Goal: Task Accomplishment & Management: Manage account settings

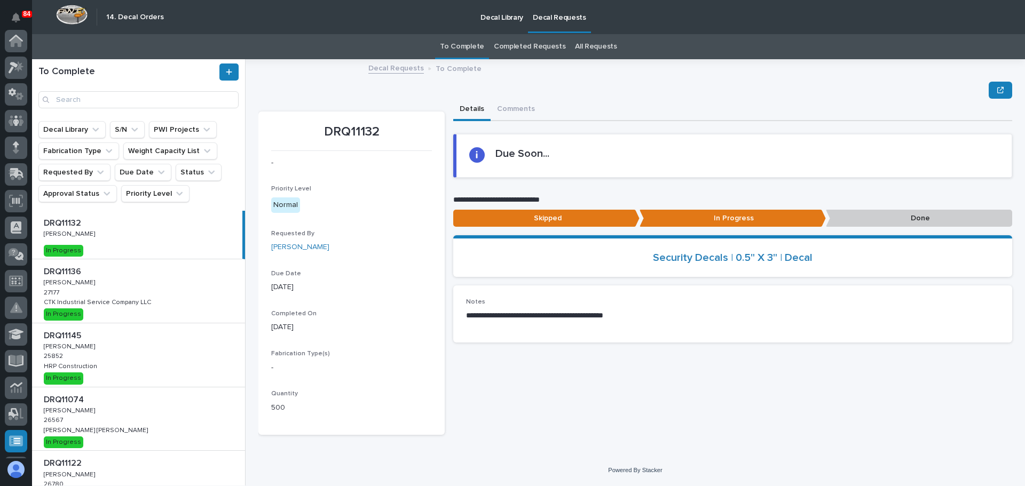
scroll to position [212, 0]
click at [164, 289] on div "DRQ11136 DRQ11136 [PERSON_NAME] [PERSON_NAME] 27177 27177 CTK Industrial Servic…" at bounding box center [138, 291] width 213 height 64
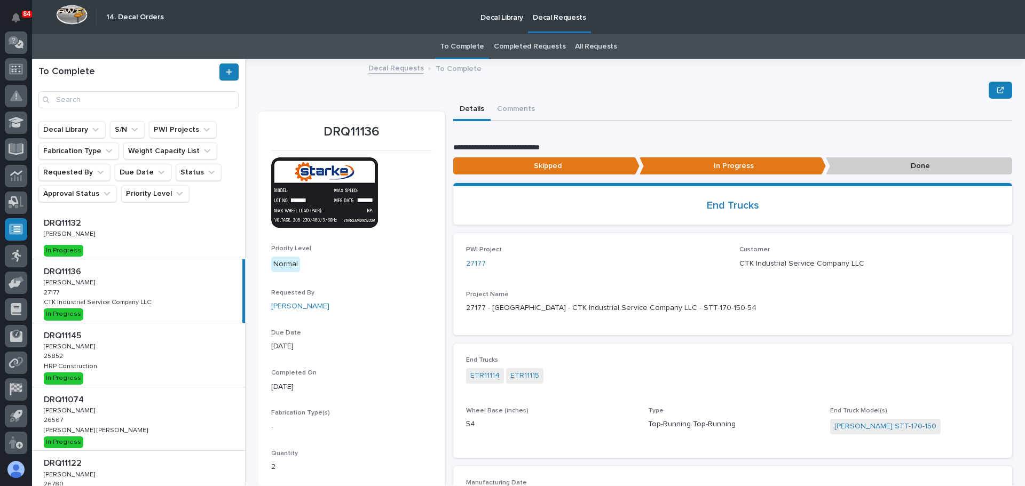
click at [897, 166] on p "Done" at bounding box center [919, 166] width 186 height 18
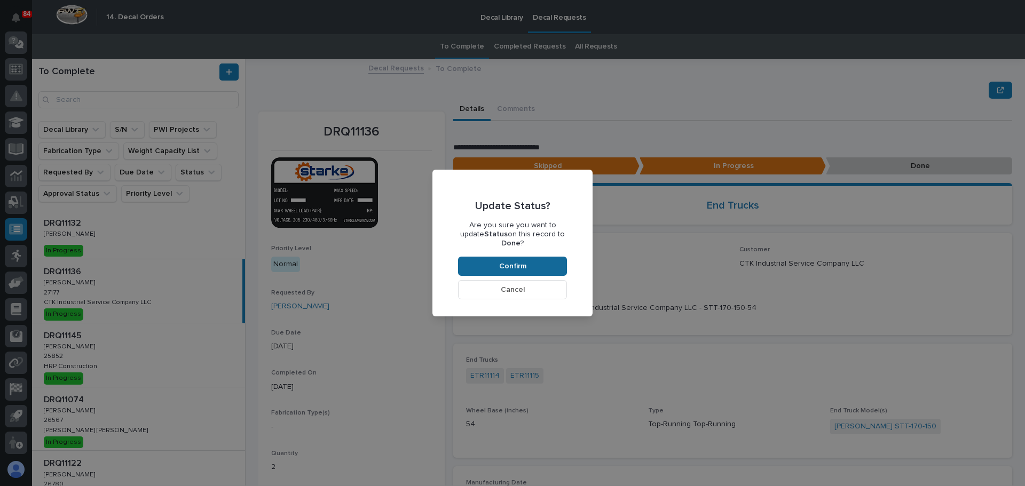
click at [524, 261] on span "Confirm" at bounding box center [512, 266] width 27 height 10
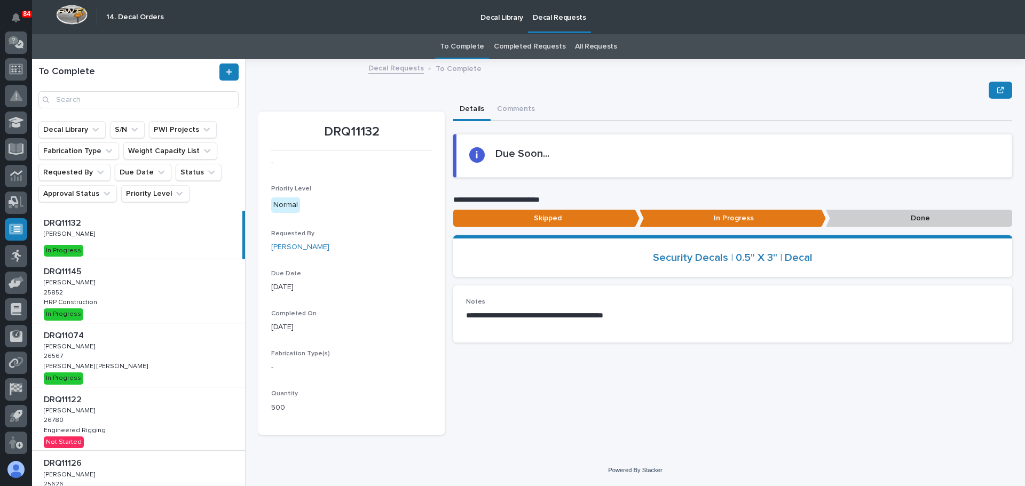
click at [175, 289] on div "DRQ11145 DRQ11145 [PERSON_NAME] [PERSON_NAME] 25852 25852 HRP Construction HRP …" at bounding box center [138, 291] width 213 height 64
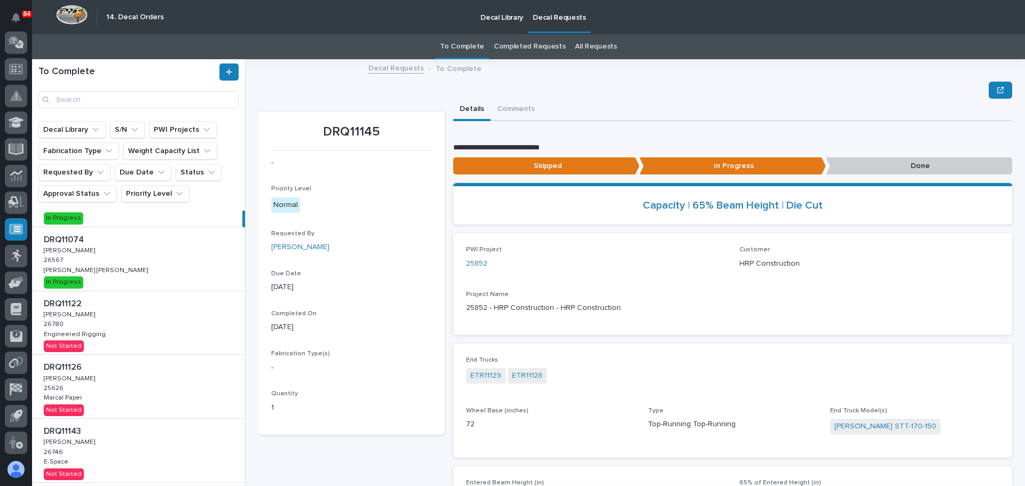
scroll to position [107, 0]
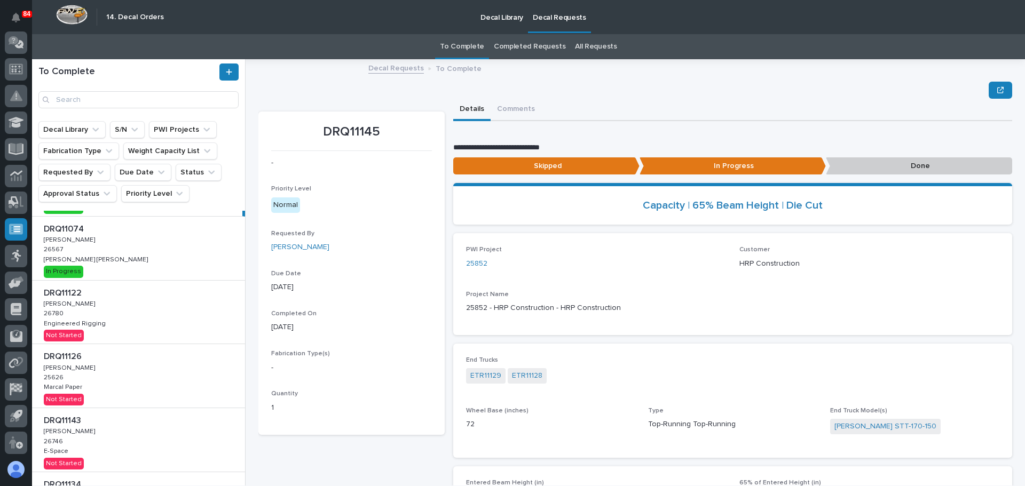
click at [144, 258] on div "DRQ11074 DRQ11074 [PERSON_NAME] [PERSON_NAME] 26567 26567 [PERSON_NAME] [PERSON…" at bounding box center [138, 249] width 213 height 64
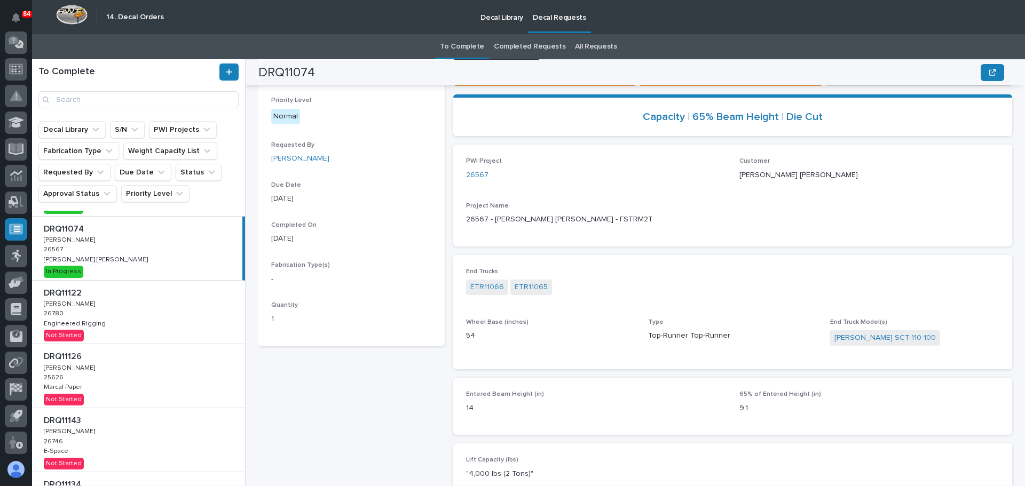
scroll to position [7, 0]
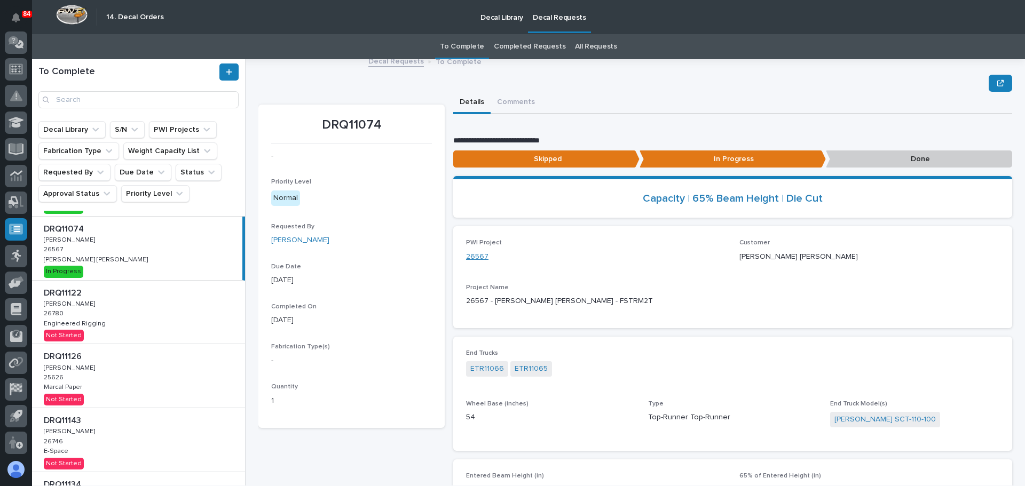
click at [472, 257] on link "26567" at bounding box center [477, 256] width 22 height 11
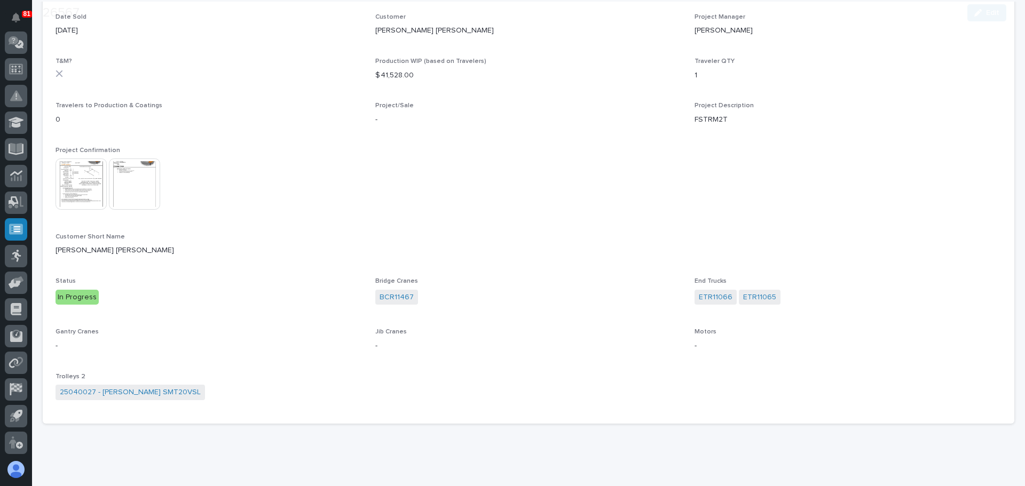
scroll to position [160, 0]
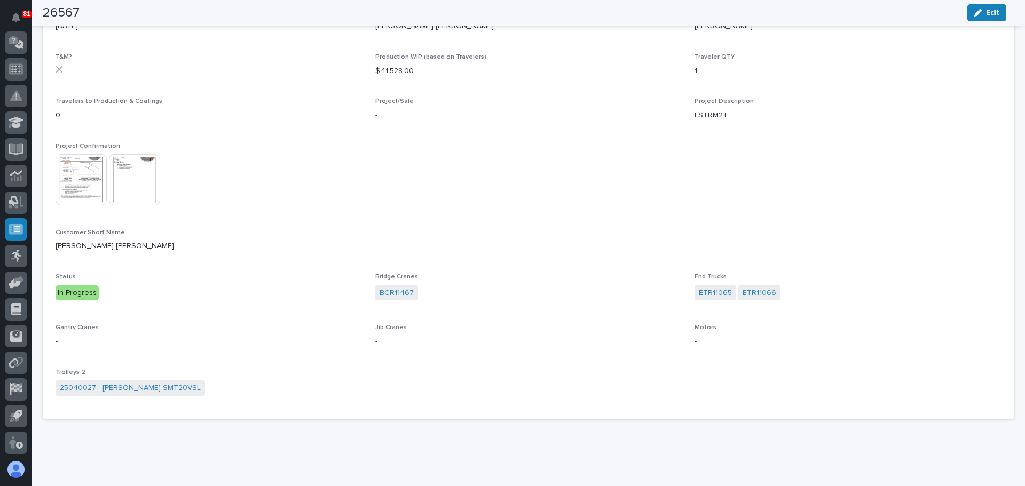
click at [81, 178] on img at bounding box center [80, 179] width 51 height 51
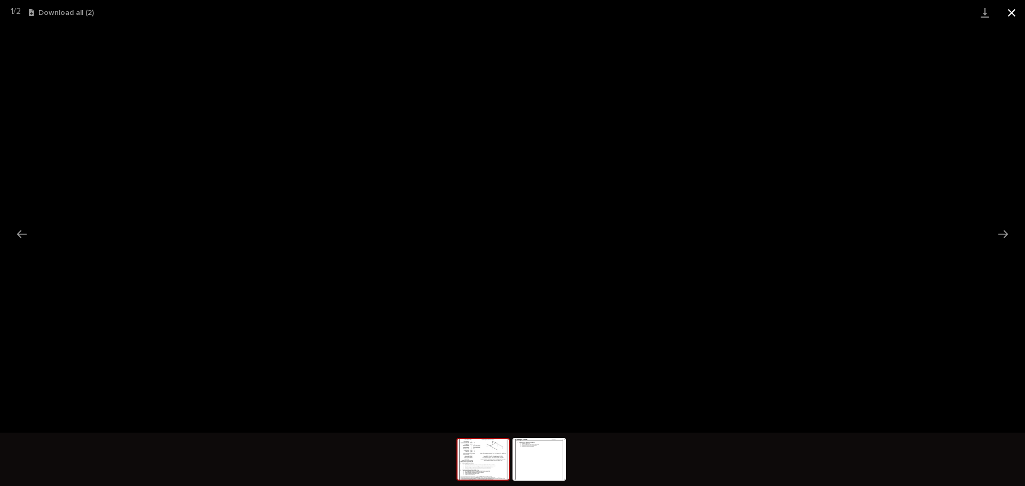
click at [1008, 11] on button "Close gallery" at bounding box center [1011, 12] width 27 height 25
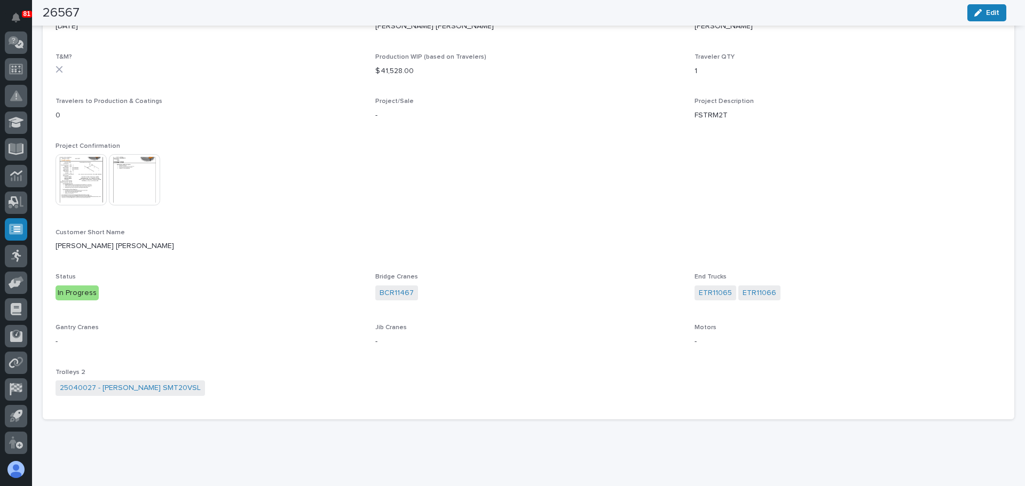
scroll to position [0, 0]
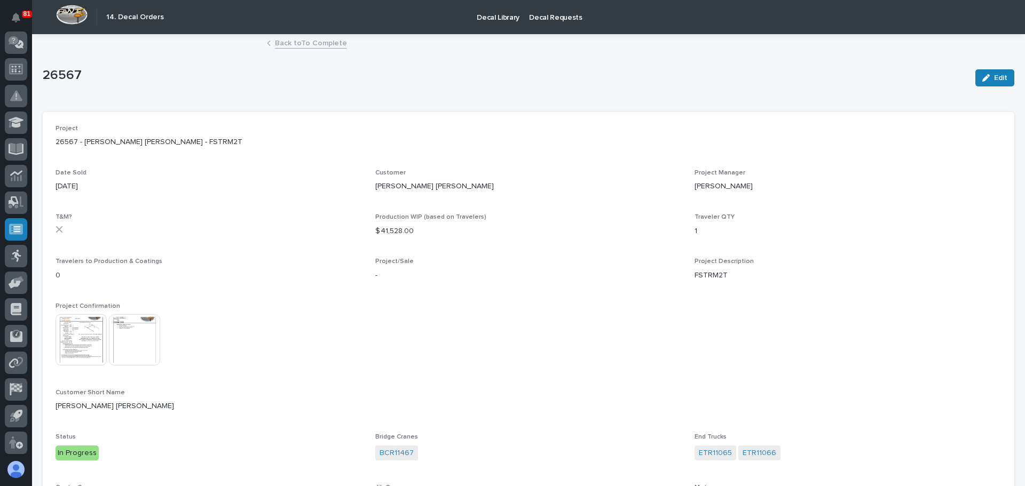
click at [277, 41] on link "Back to To Complete" at bounding box center [311, 42] width 72 height 12
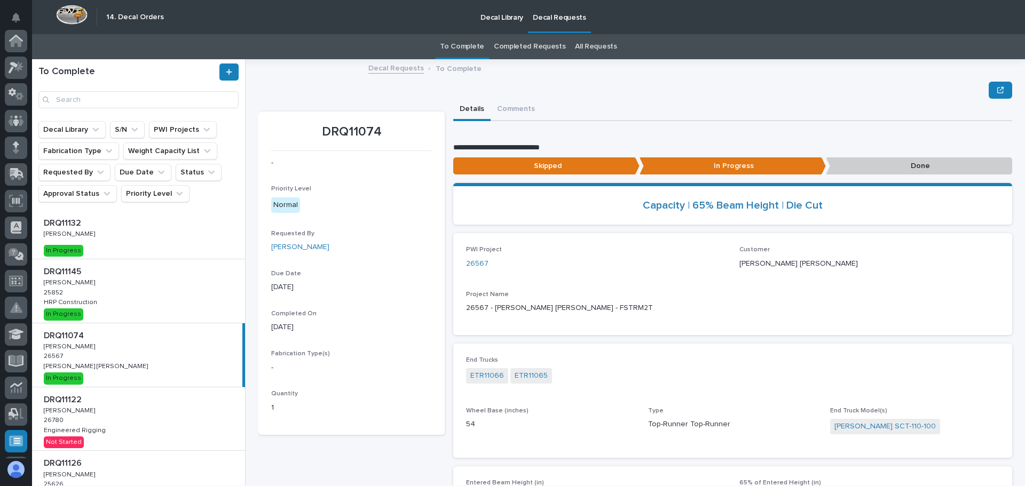
scroll to position [212, 0]
click at [884, 169] on p "Done" at bounding box center [919, 166] width 186 height 18
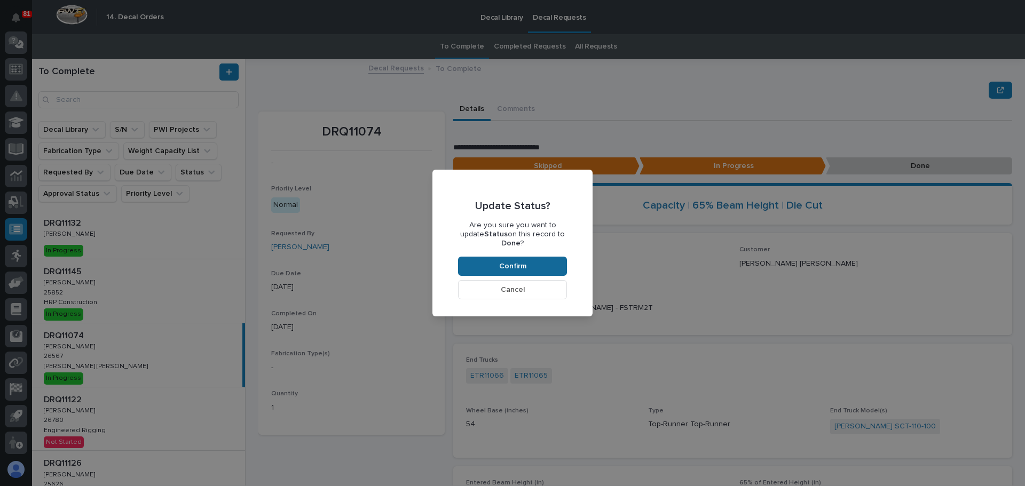
click at [540, 261] on button "Confirm" at bounding box center [512, 266] width 109 height 19
